Goal: Task Accomplishment & Management: Manage account settings

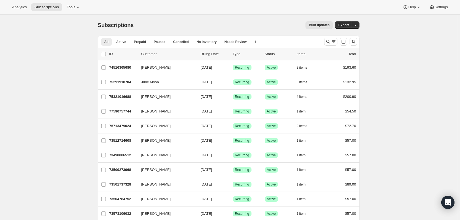
click at [333, 41] on icon "Search and filter results" at bounding box center [334, 42] width 6 height 6
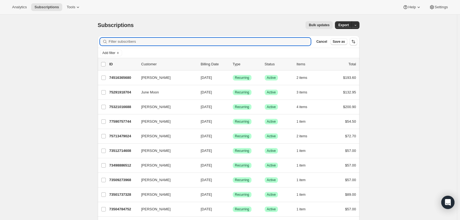
paste input "7751434394"
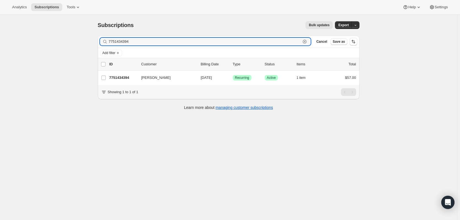
type input "7751434394"
click at [122, 76] on p "7751434394" at bounding box center [123, 78] width 28 height 6
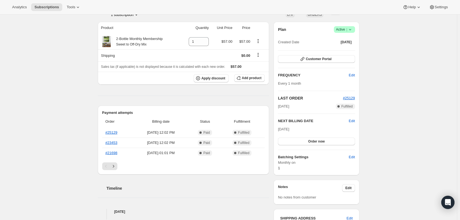
scroll to position [47, 0]
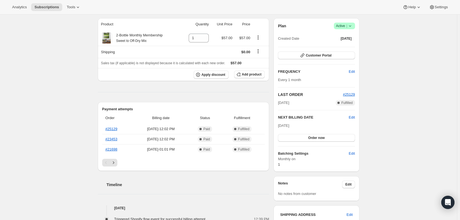
click at [114, 162] on icon "Next" at bounding box center [114, 163] width 6 height 6
click at [116, 163] on icon "Next" at bounding box center [114, 163] width 6 height 6
click at [115, 163] on icon "Next" at bounding box center [114, 163] width 6 height 6
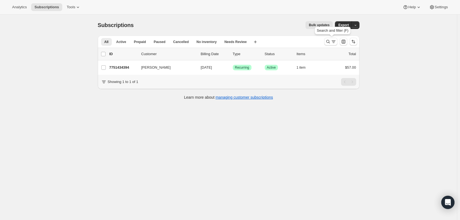
click at [330, 43] on icon "Search and filter results" at bounding box center [329, 42] width 6 height 6
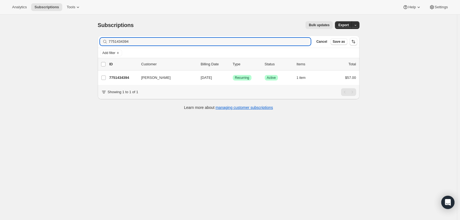
drag, startPoint x: 144, startPoint y: 42, endPoint x: 36, endPoint y: 42, distance: 107.8
click at [37, 43] on div "Subscriptions. This page is ready Subscriptions Bulk updates More actions Bulk …" at bounding box center [228, 125] width 457 height 220
type input "7752482970"
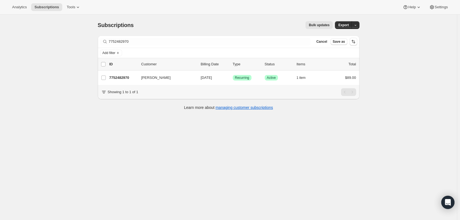
click at [127, 77] on p "7752482970" at bounding box center [123, 78] width 28 height 6
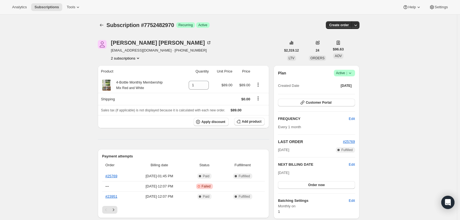
click at [104, 23] on icon "Subscriptions" at bounding box center [102, 25] width 6 height 6
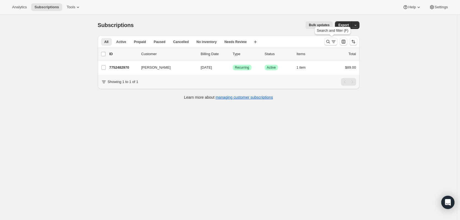
click at [330, 41] on icon "Search and filter results" at bounding box center [329, 42] width 6 height 6
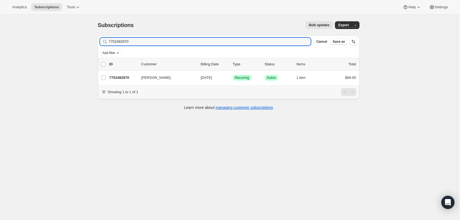
drag, startPoint x: 153, startPoint y: 41, endPoint x: 65, endPoint y: 42, distance: 88.5
click at [65, 43] on div "Subscriptions. This page is ready Subscriptions Bulk updates More actions Bulk …" at bounding box center [228, 125] width 457 height 220
type input "73527689584"
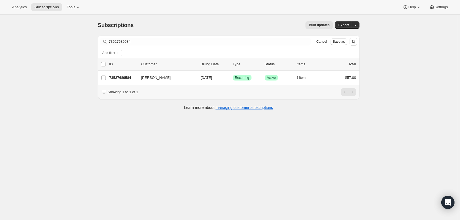
click at [130, 77] on p "73527689584" at bounding box center [123, 78] width 28 height 6
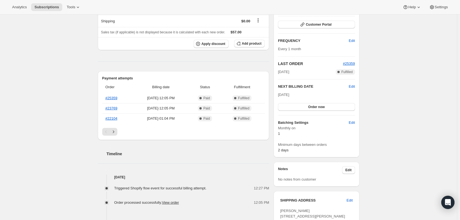
scroll to position [81, 0]
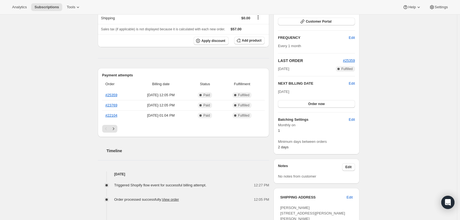
click at [114, 128] on icon "Next" at bounding box center [114, 129] width 6 height 6
click at [116, 126] on icon "Next" at bounding box center [114, 129] width 6 height 6
click at [115, 127] on icon "Next" at bounding box center [114, 129] width 6 height 6
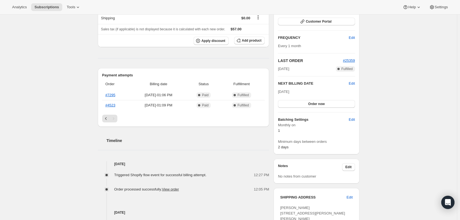
click at [69, 6] on span "Tools" at bounding box center [71, 7] width 9 height 4
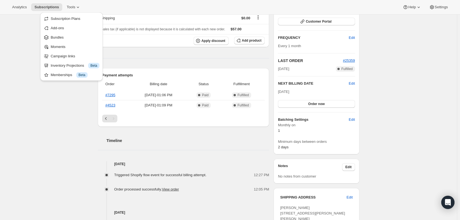
click at [55, 18] on span "Subscription Plans" at bounding box center [66, 19] width 30 height 4
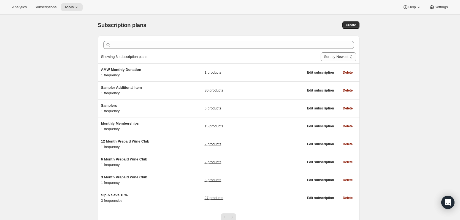
click at [44, 6] on span "Subscriptions" at bounding box center [45, 7] width 22 height 4
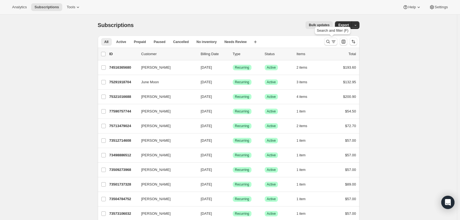
click at [329, 41] on icon "Search and filter results" at bounding box center [329, 42] width 6 height 6
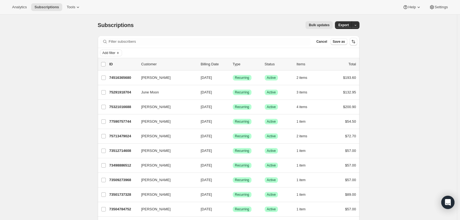
click at [119, 52] on icon "Add filter" at bounding box center [118, 53] width 4 height 4
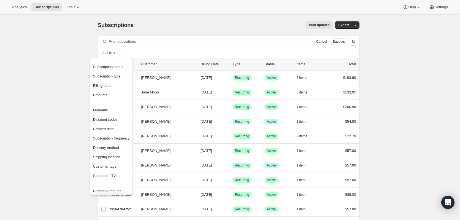
click at [100, 94] on span "Products" at bounding box center [100, 95] width 14 height 4
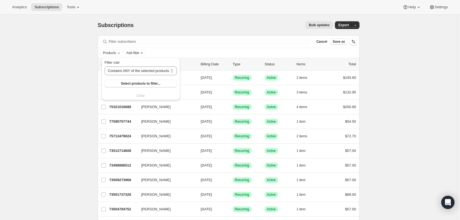
click at [127, 84] on span "Select products to filter..." at bounding box center [140, 83] width 39 height 4
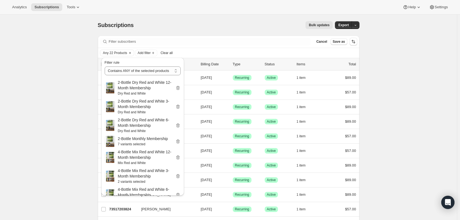
click at [356, 25] on icon "button" at bounding box center [356, 25] width 4 height 4
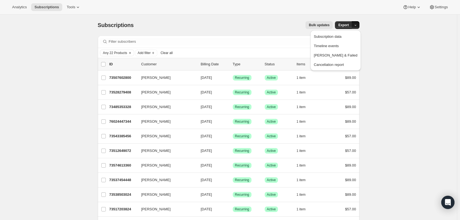
click at [337, 36] on span "Subscription data" at bounding box center [328, 36] width 28 height 4
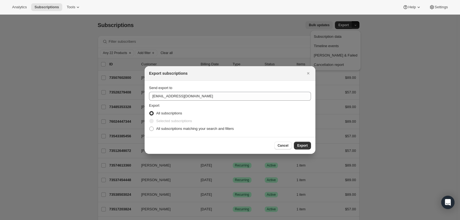
click at [283, 145] on span "Cancel" at bounding box center [283, 145] width 11 height 4
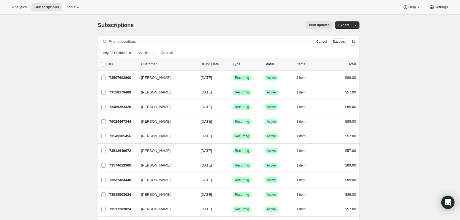
click at [105, 63] on input "0 selected" at bounding box center [103, 64] width 4 height 4
checkbox input "true"
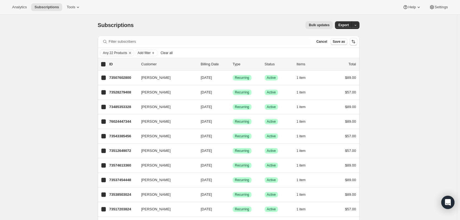
checkbox input "true"
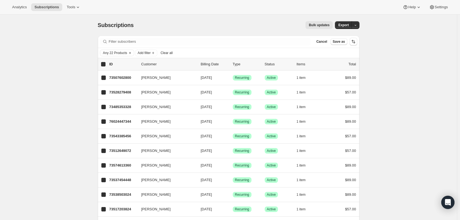
checkbox input "true"
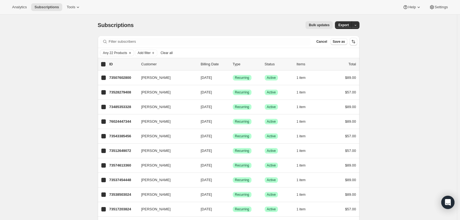
checkbox input "true"
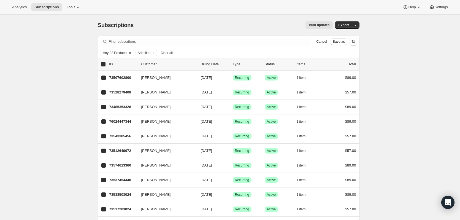
checkbox input "true"
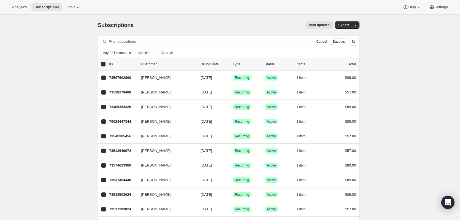
checkbox input "true"
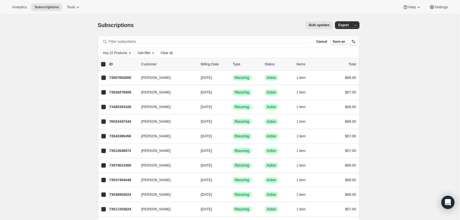
checkbox input "true"
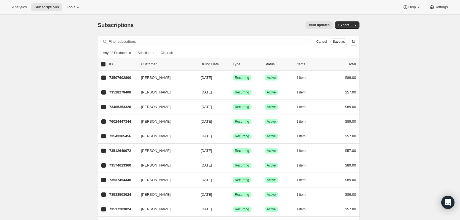
checkbox input "true"
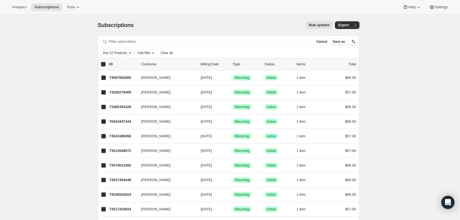
checkbox input "true"
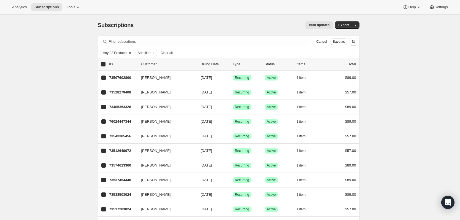
checkbox input "true"
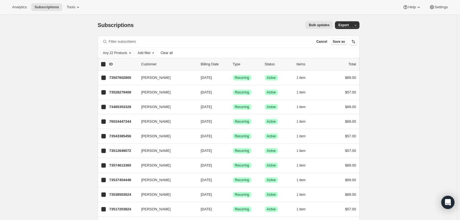
checkbox input "true"
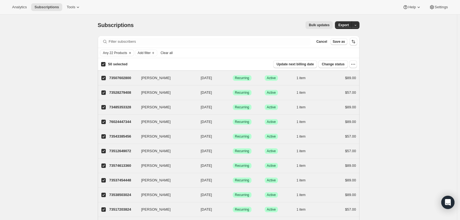
click at [356, 25] on icon "button" at bounding box center [356, 25] width 4 height 4
click at [342, 36] on span "Subscription data" at bounding box center [328, 36] width 28 height 4
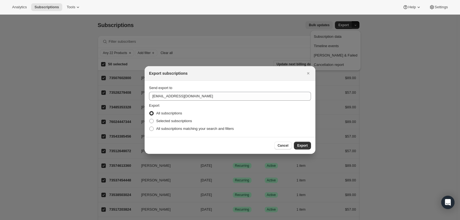
click at [170, 129] on span "All subscriptions matching your search and filters" at bounding box center [195, 129] width 78 height 4
click at [150, 127] on input "All subscriptions matching your search and filters" at bounding box center [149, 127] width 0 height 0
radio input "true"
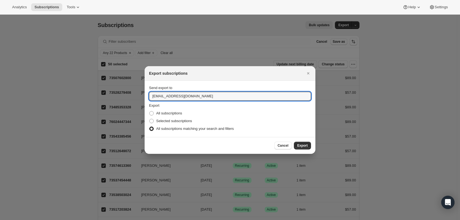
drag, startPoint x: 159, startPoint y: 96, endPoint x: 144, endPoint y: 92, distance: 15.9
type input "[EMAIL_ADDRESS][DOMAIN_NAME]"
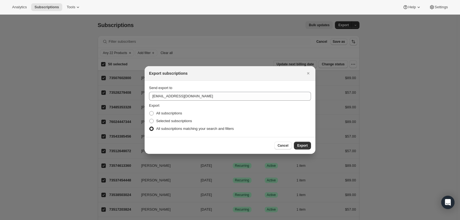
click at [308, 145] on span "Export" at bounding box center [302, 145] width 10 height 4
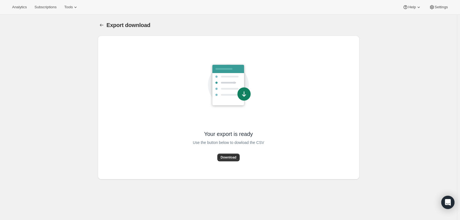
click at [225, 156] on span "Download" at bounding box center [229, 157] width 16 height 4
click at [50, 8] on span "Subscriptions" at bounding box center [45, 7] width 22 height 4
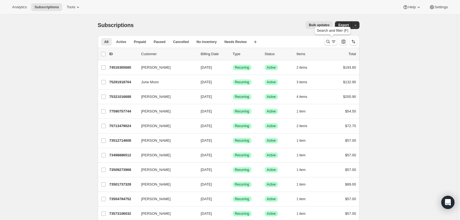
click at [331, 39] on icon "Search and filter results" at bounding box center [329, 42] width 6 height 6
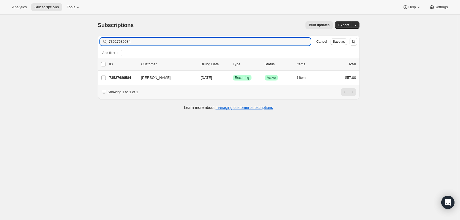
type input "73527689584"
click at [127, 77] on p "73527689584" at bounding box center [123, 78] width 28 height 6
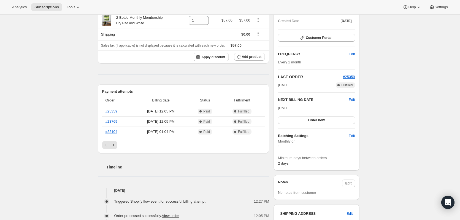
scroll to position [68, 0]
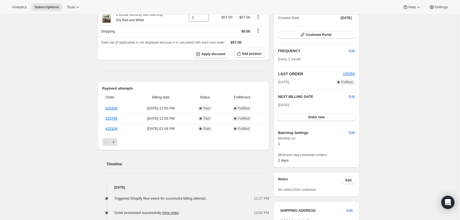
click at [116, 141] on icon "Next" at bounding box center [114, 142] width 6 height 6
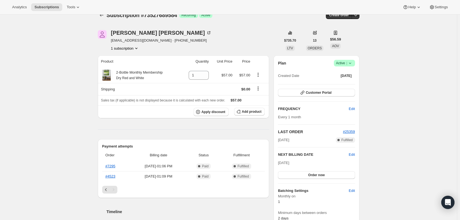
scroll to position [6, 0]
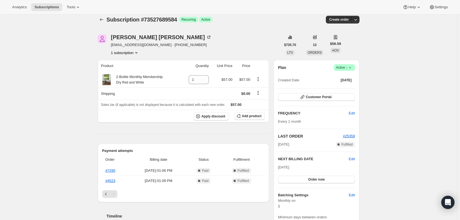
click at [209, 36] on icon at bounding box center [210, 37] width 2 height 2
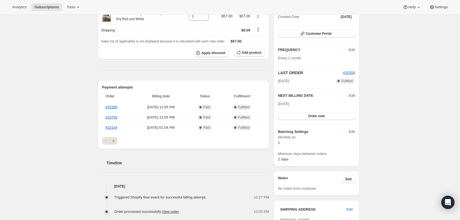
scroll to position [44, 0]
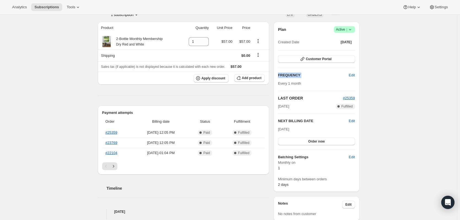
drag, startPoint x: 460, startPoint y: 65, endPoint x: 462, endPoint y: 76, distance: 11.0
click at [460, 76] on html "Analytics Subscriptions Tools Help Settings Skip to content Subscription #73527…" at bounding box center [230, 66] width 460 height 220
click at [113, 164] on icon "Next" at bounding box center [114, 166] width 6 height 6
click at [114, 164] on icon "Next" at bounding box center [114, 166] width 6 height 6
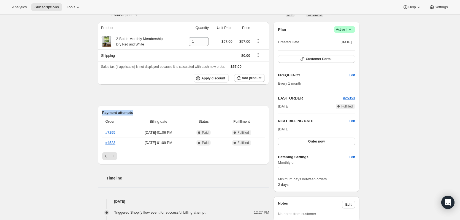
drag, startPoint x: 136, startPoint y: 111, endPoint x: 102, endPoint y: 110, distance: 33.9
click at [102, 110] on div "Payment attempts Order Billing date Status Fulfillment #7295 Nov 1, 2024 · 01:0…" at bounding box center [184, 135] width 172 height 59
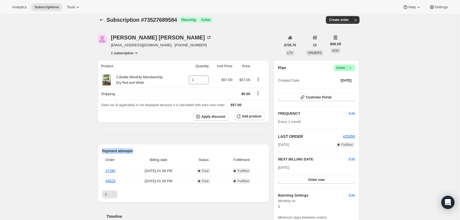
scroll to position [0, 0]
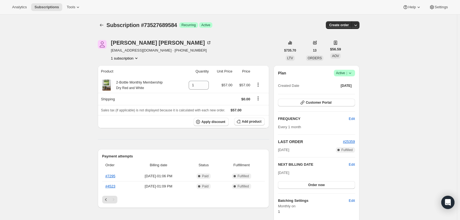
click at [206, 42] on icon at bounding box center [209, 43] width 6 height 6
